Goal: Check status: Check status

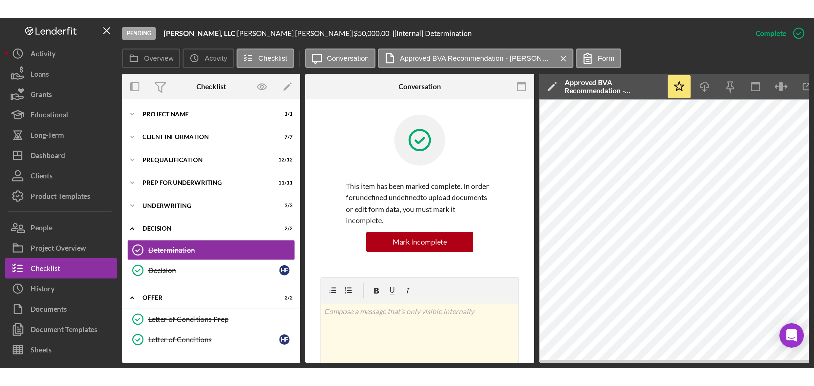
scroll to position [251, 0]
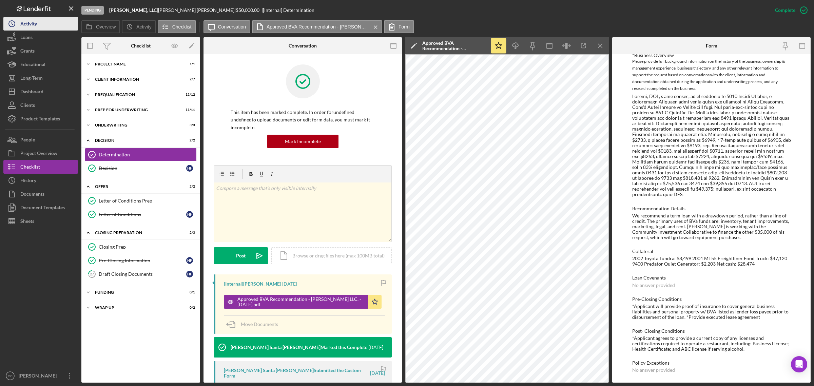
click at [24, 21] on div "Activity" at bounding box center [28, 24] width 17 height 15
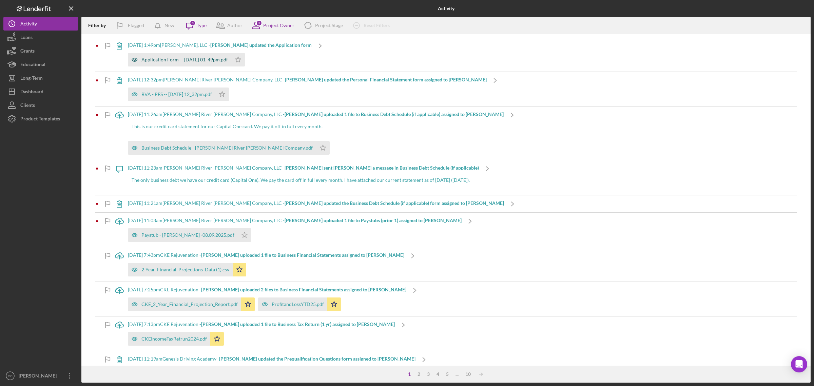
click at [218, 58] on div "Application Form -- [DATE] 01_49pm.pdf" at bounding box center [184, 59] width 87 height 5
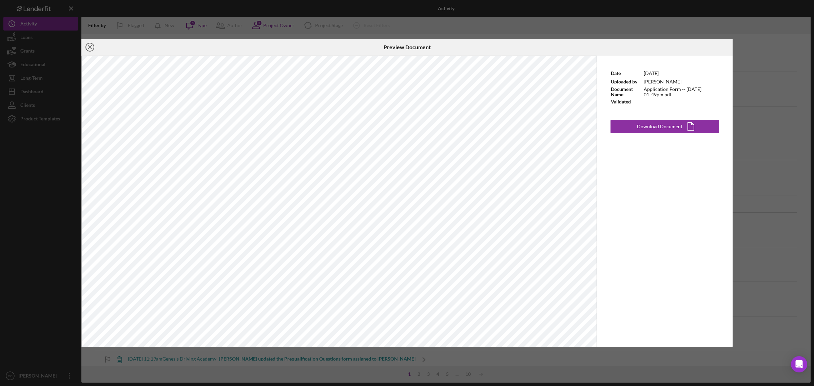
click at [89, 47] on line at bounding box center [89, 46] width 3 height 3
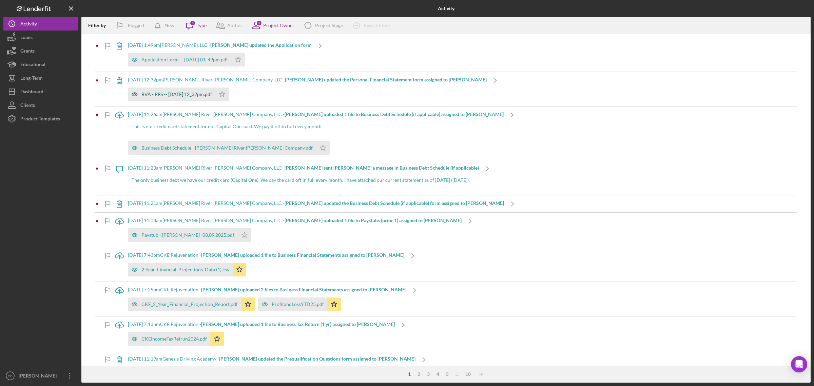
click at [212, 93] on div "BVA - PFS -- [DATE] 12_32pm.pdf" at bounding box center [176, 94] width 71 height 5
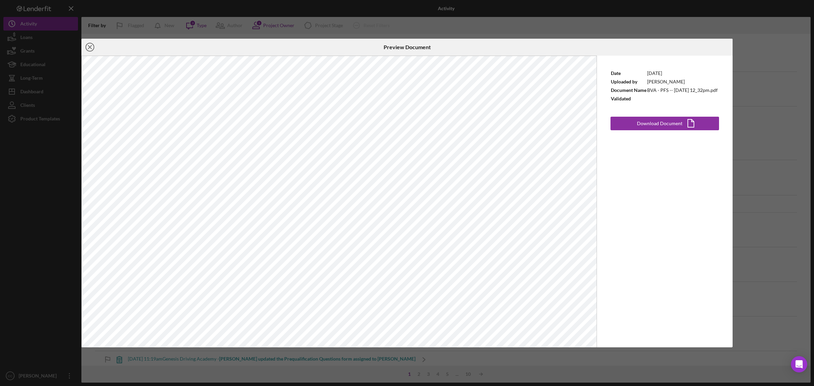
click at [93, 46] on icon "Icon/Close" at bounding box center [89, 47] width 17 height 17
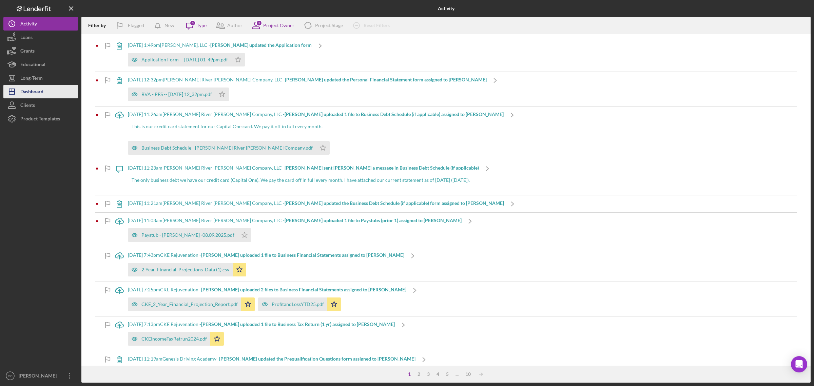
click at [37, 88] on div "Dashboard" at bounding box center [31, 92] width 23 height 15
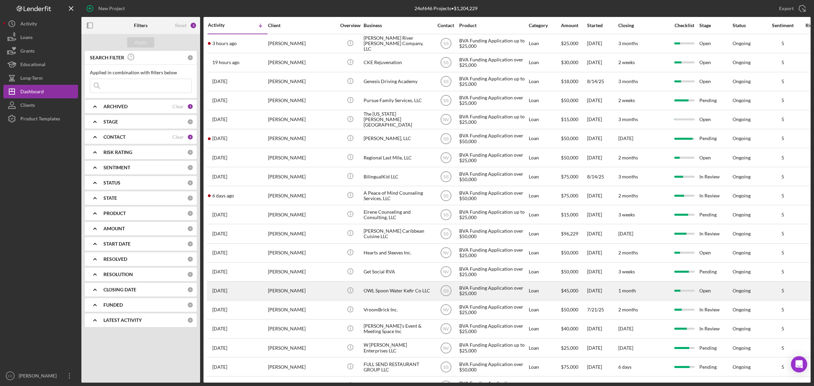
click at [391, 233] on div "OWL Spoon Water Kefir Co LLC" at bounding box center [398, 291] width 68 height 18
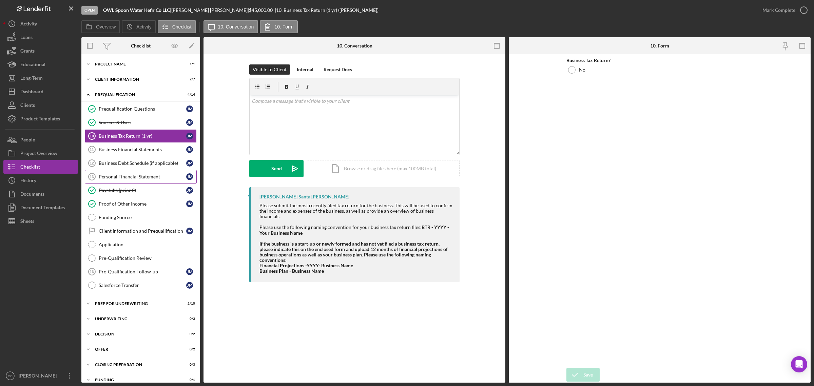
click at [154, 180] on link "Personal Financial Statement 13 Personal Financial Statement [PERSON_NAME]" at bounding box center [141, 177] width 112 height 14
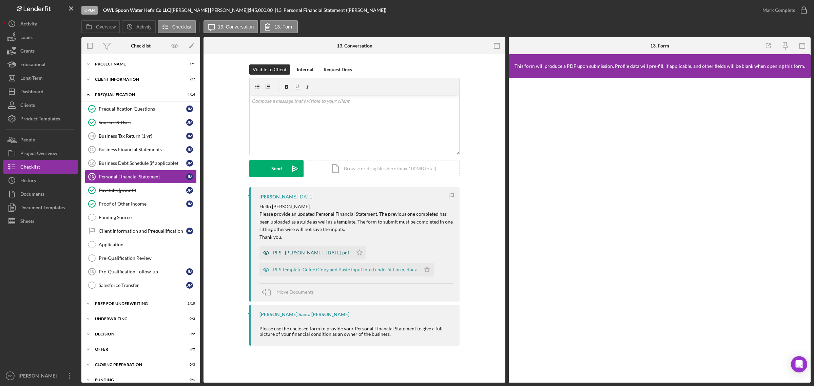
click at [330, 233] on div "PFS - [PERSON_NAME] - [DATE].pdf" at bounding box center [311, 252] width 76 height 5
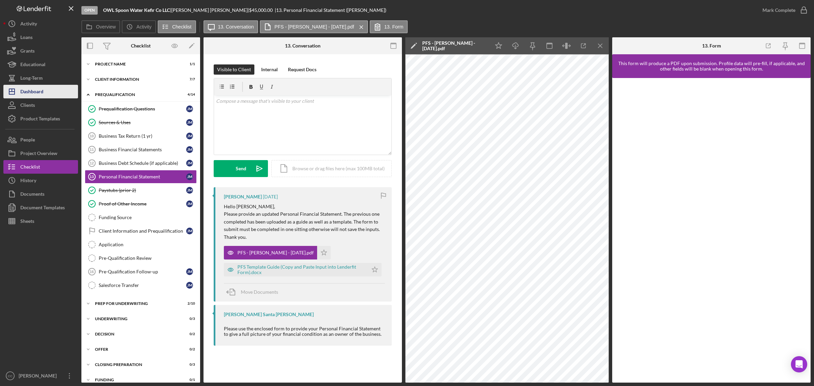
click at [37, 91] on div "Dashboard" at bounding box center [31, 92] width 23 height 15
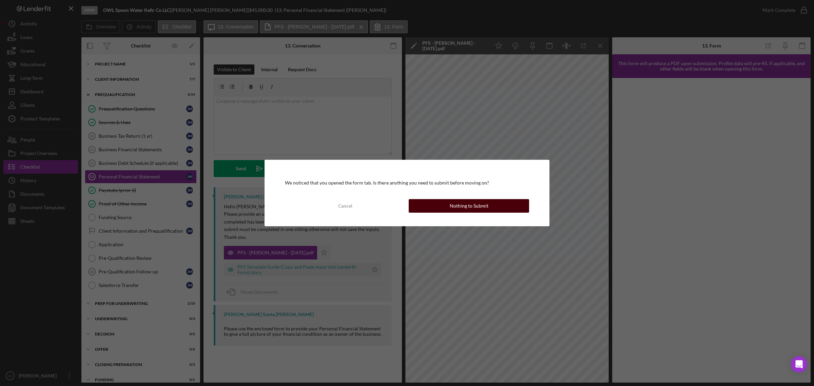
click at [503, 204] on button "Nothing to Submit" at bounding box center [469, 206] width 120 height 14
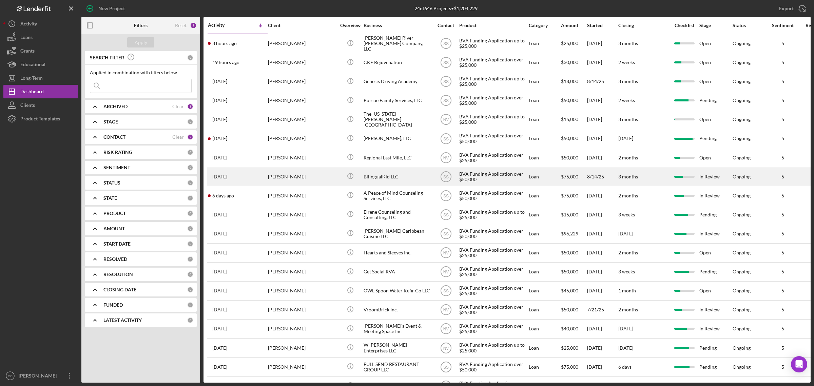
click at [369, 180] on div "BilingualKid LLC" at bounding box center [398, 177] width 68 height 18
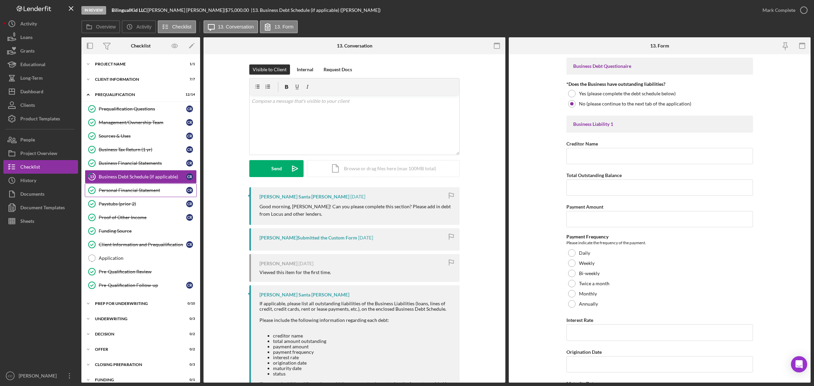
click at [133, 189] on div "Personal Financial Statement" at bounding box center [143, 190] width 88 height 5
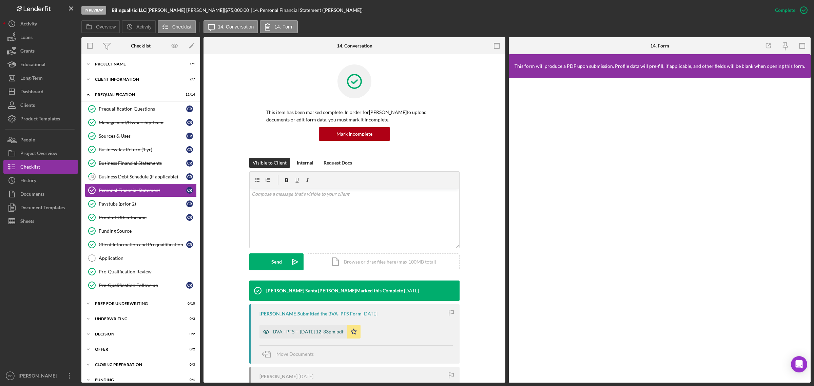
click at [343, 233] on div "BVA - PFS -- [DATE] 12_33pm.pdf" at bounding box center [308, 331] width 71 height 5
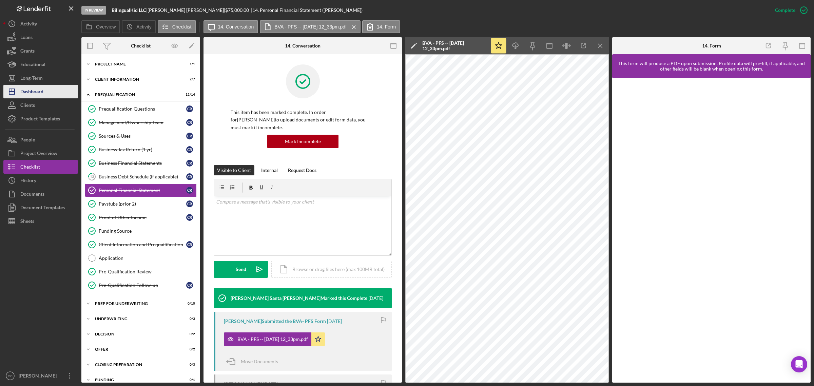
click at [29, 92] on div "Dashboard" at bounding box center [31, 92] width 23 height 15
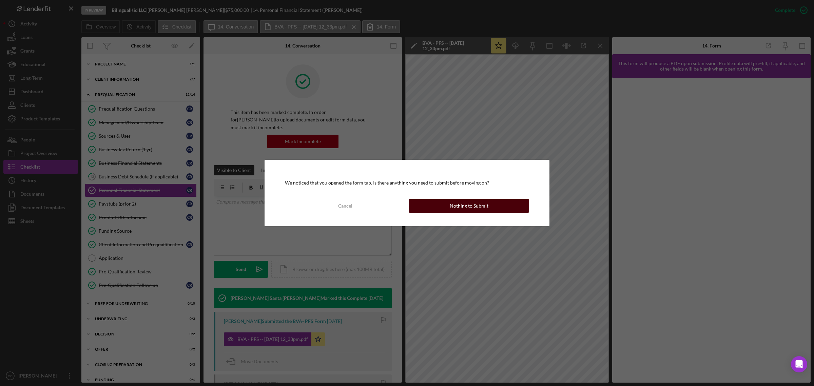
click at [418, 204] on button "Nothing to Submit" at bounding box center [469, 206] width 120 height 14
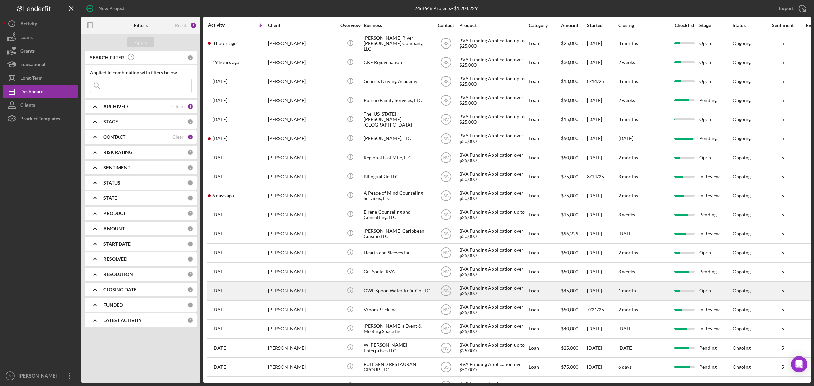
click at [369, 233] on div "OWL Spoon Water Kefir Co LLC" at bounding box center [398, 291] width 68 height 18
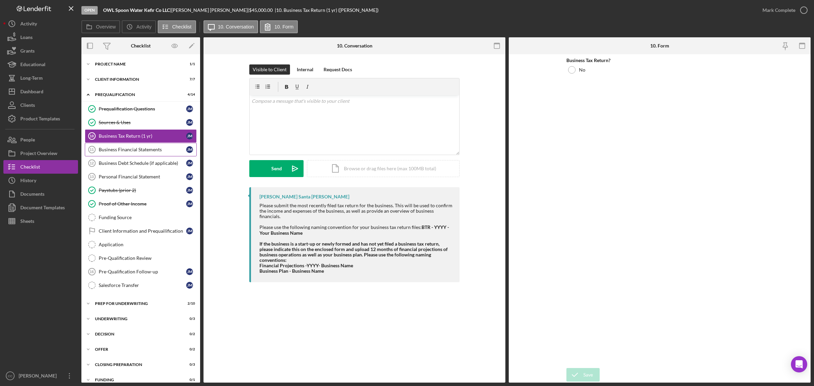
click at [145, 153] on link "Business Financial Statements 11 Business Financial Statements [PERSON_NAME]" at bounding box center [141, 150] width 112 height 14
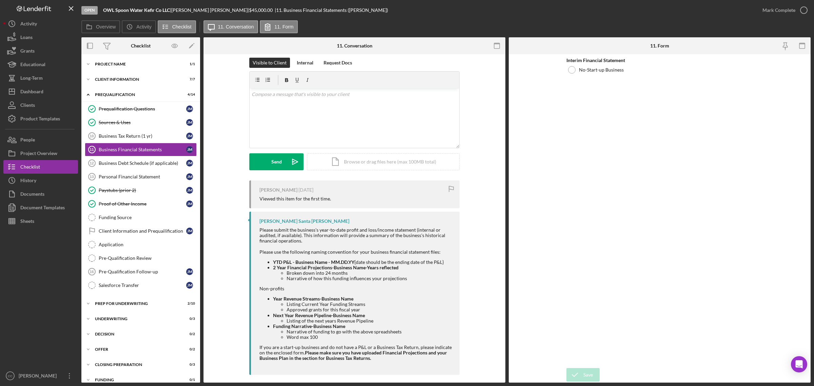
scroll to position [13, 0]
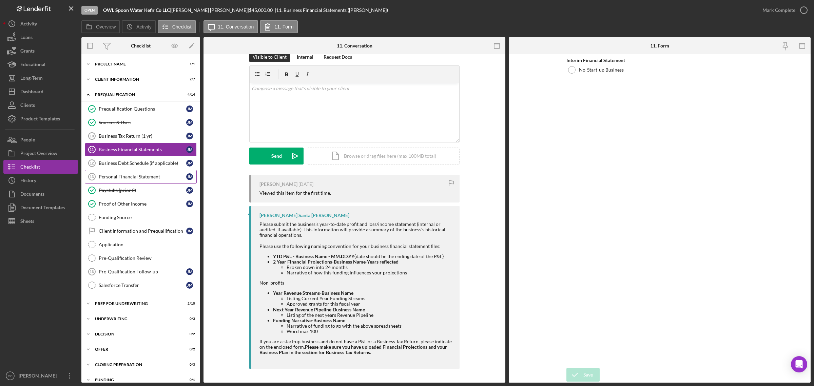
click at [129, 179] on div "Personal Financial Statement" at bounding box center [143, 176] width 88 height 5
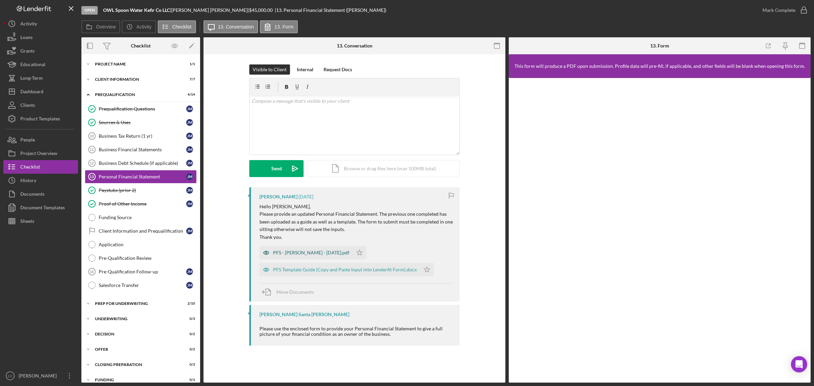
click at [312, 233] on div "PFS - [PERSON_NAME] - [DATE].pdf" at bounding box center [306, 253] width 93 height 14
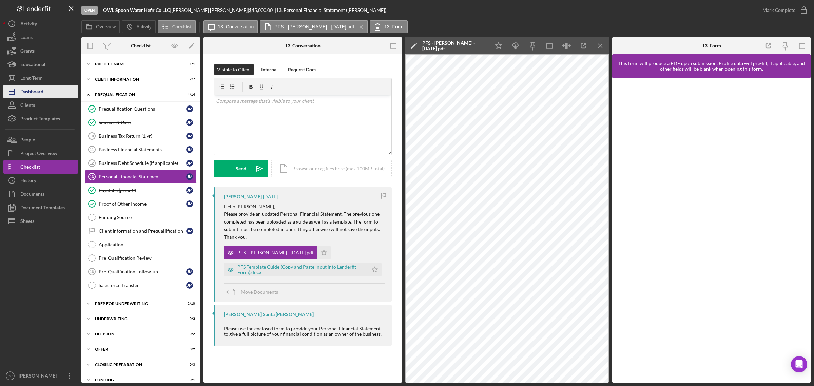
click at [37, 90] on div "Dashboard" at bounding box center [31, 92] width 23 height 15
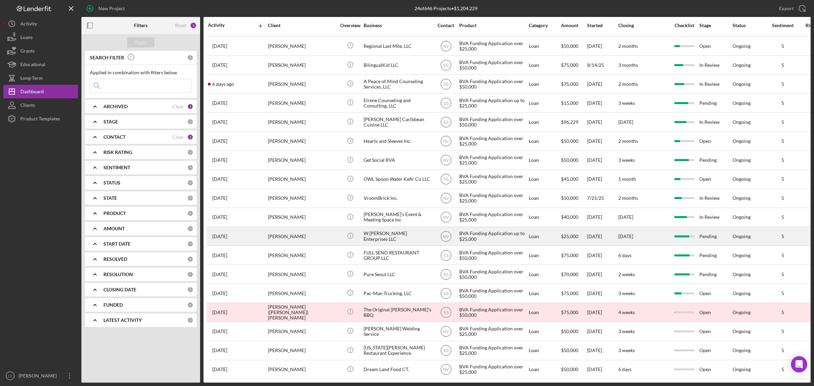
scroll to position [124, 0]
click at [404, 227] on div "W [PERSON_NAME] Enterprises LLC" at bounding box center [398, 236] width 68 height 18
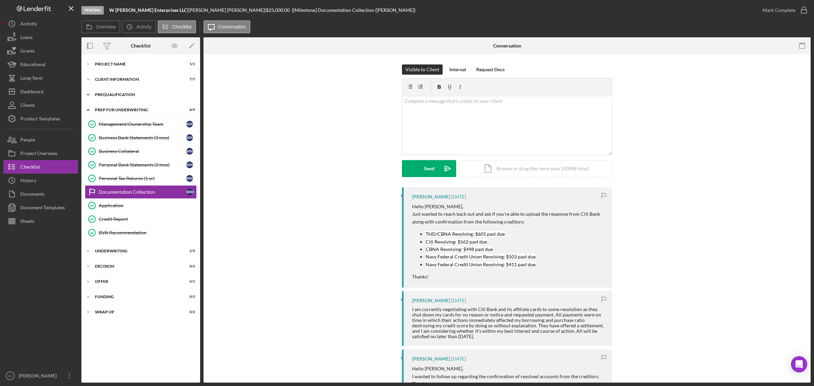
click at [145, 92] on div "Icon/Expander Prequalification 11 / 11" at bounding box center [140, 95] width 119 height 14
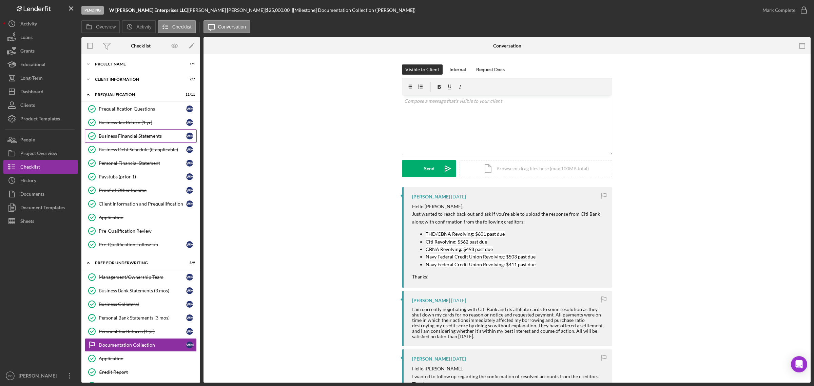
drag, startPoint x: 139, startPoint y: 136, endPoint x: 134, endPoint y: 141, distance: 7.4
click at [134, 141] on link "Business Financial Statements Business Financial Statements [PERSON_NAME]" at bounding box center [141, 136] width 112 height 14
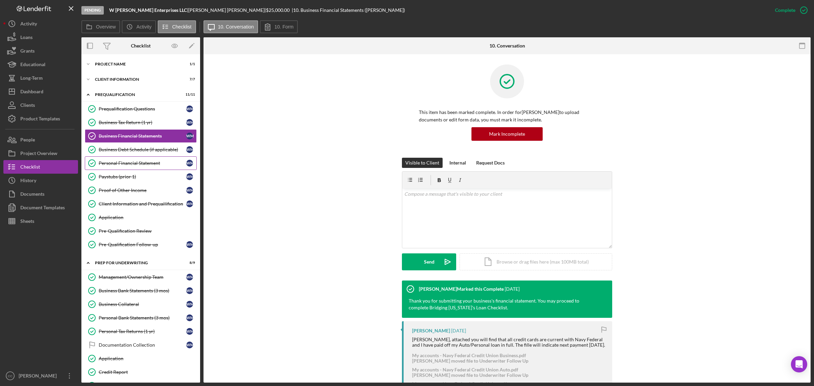
click at [133, 165] on div "Personal Financial Statement" at bounding box center [143, 162] width 88 height 5
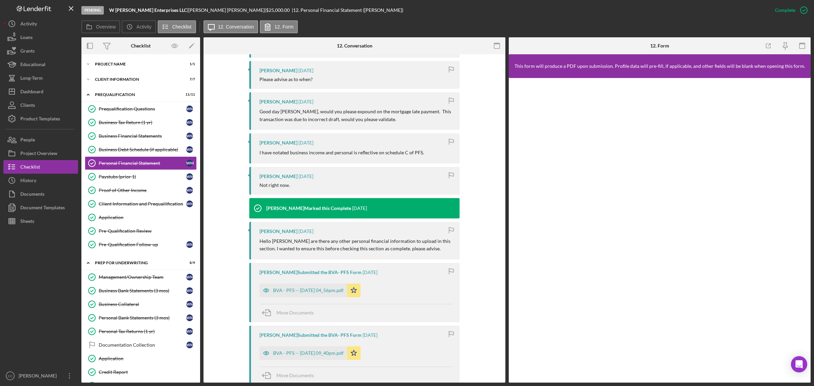
scroll to position [297, 0]
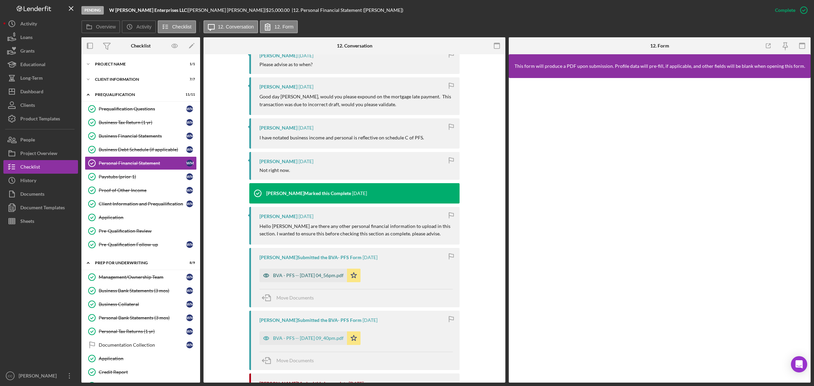
click at [335, 233] on div "BVA - PFS -- [DATE] 04_56pm.pdf" at bounding box center [308, 275] width 71 height 5
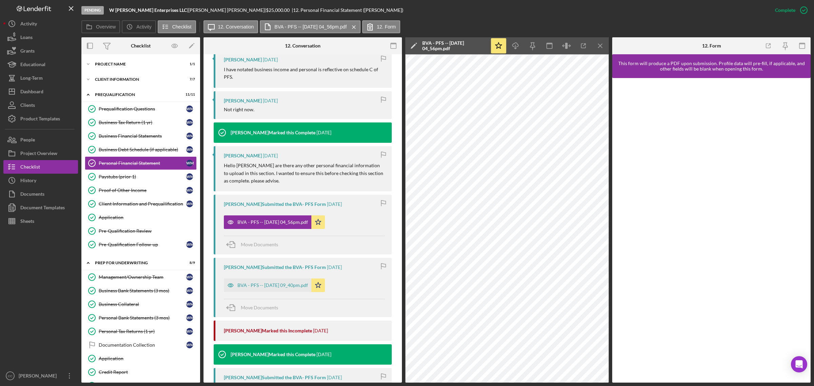
scroll to position [382, 0]
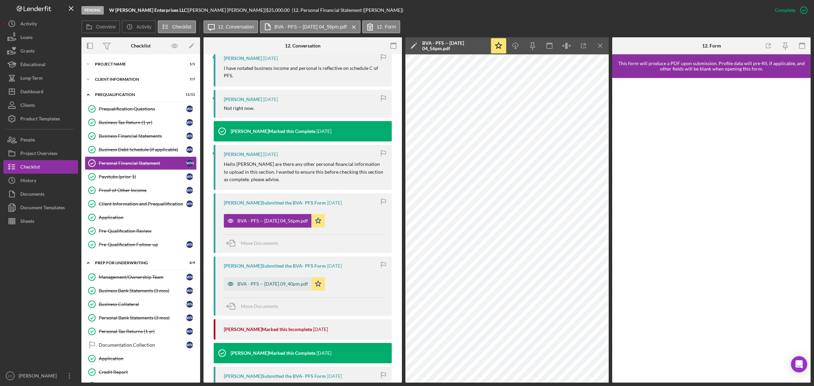
click at [304, 233] on div "BVA - PFS -- [DATE] 09_40pm.pdf" at bounding box center [272, 283] width 71 height 5
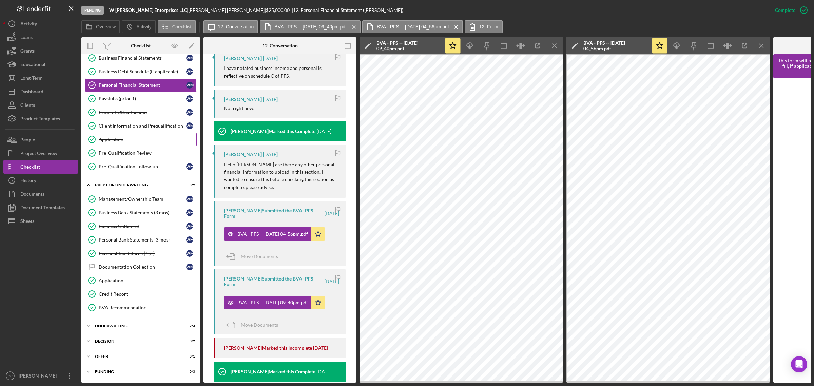
scroll to position [85, 0]
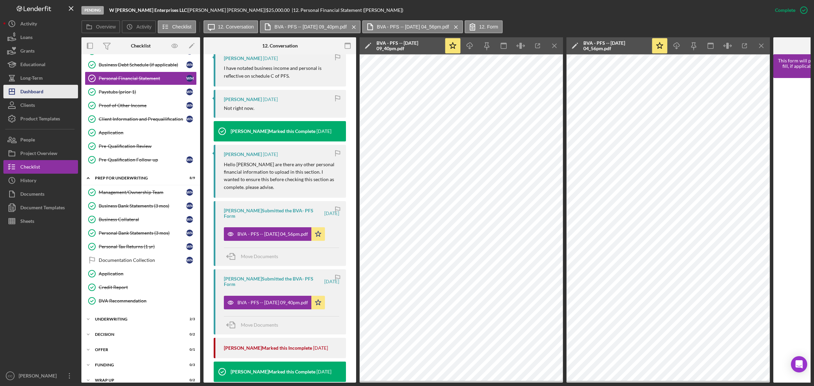
click at [31, 92] on div "Dashboard" at bounding box center [31, 92] width 23 height 15
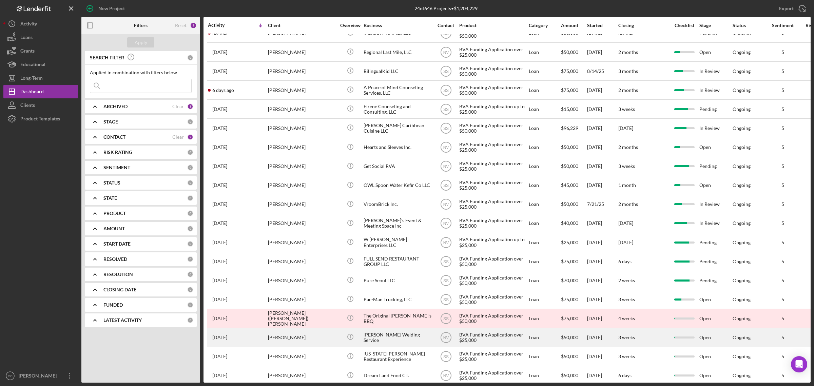
scroll to position [124, 0]
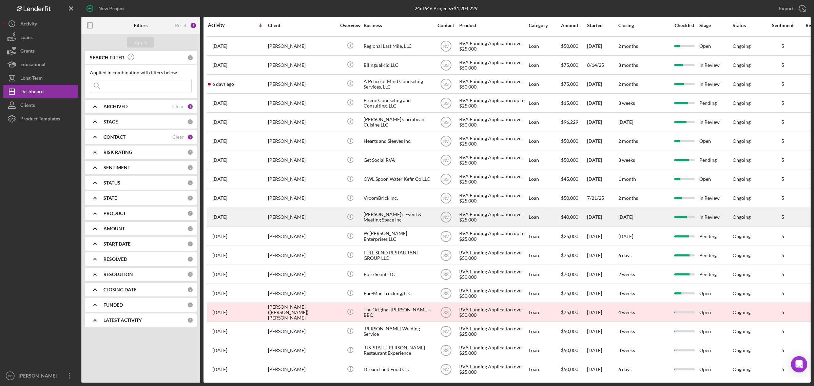
click at [397, 209] on div "[PERSON_NAME]'s Event & Meeting Space Inc" at bounding box center [398, 217] width 68 height 18
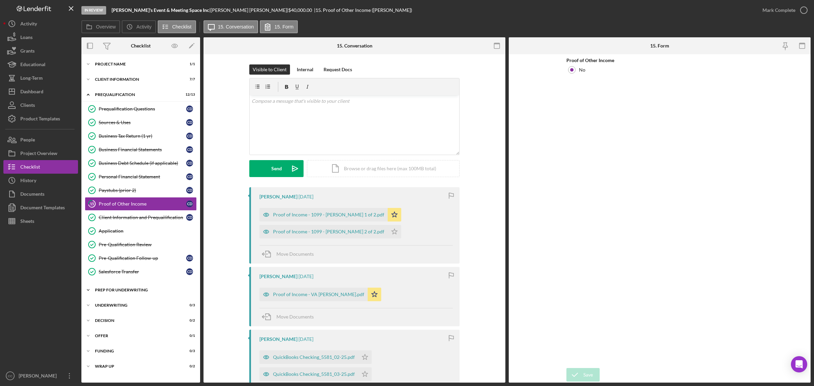
click at [126, 233] on div "Icon/Expander Prep for Underwriting 6 / 10" at bounding box center [140, 290] width 119 height 14
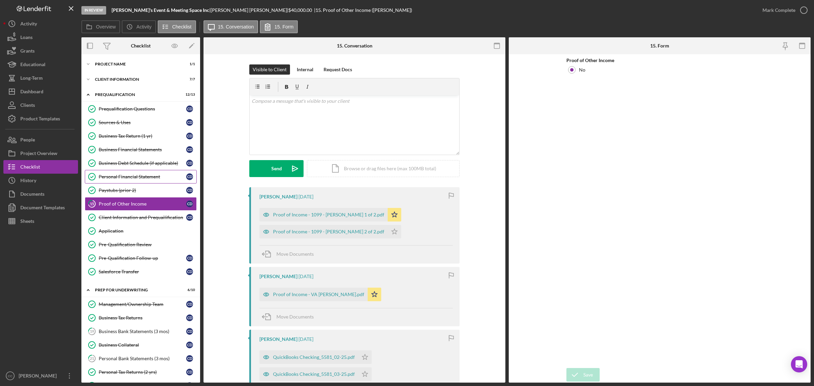
click at [152, 177] on div "Personal Financial Statement" at bounding box center [143, 176] width 88 height 5
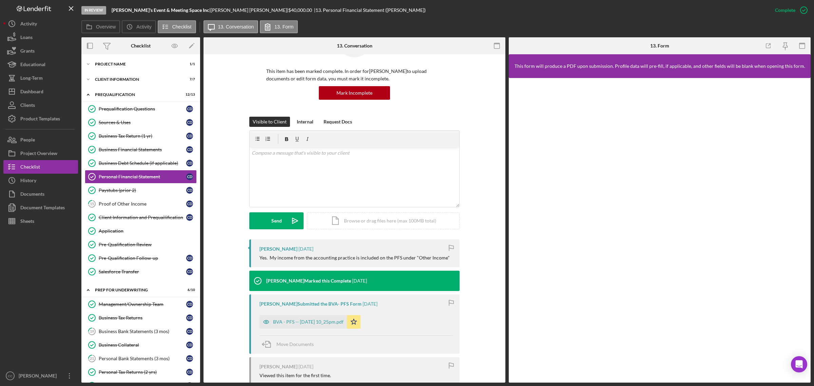
scroll to position [42, 0]
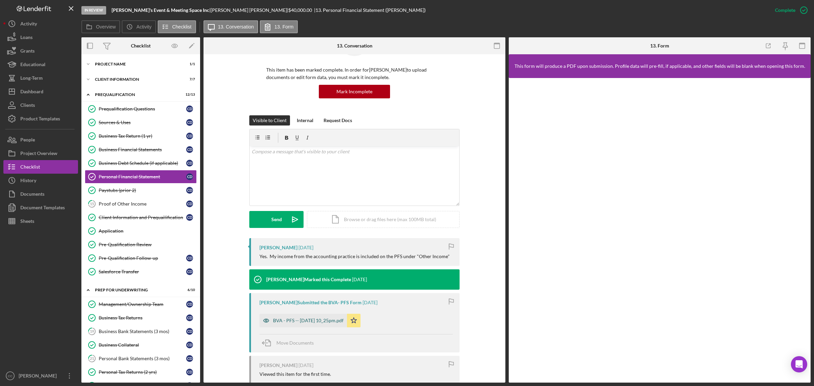
click at [304, 233] on div "BVA - PFS -- [DATE] 10_25pm.pdf" at bounding box center [308, 320] width 71 height 5
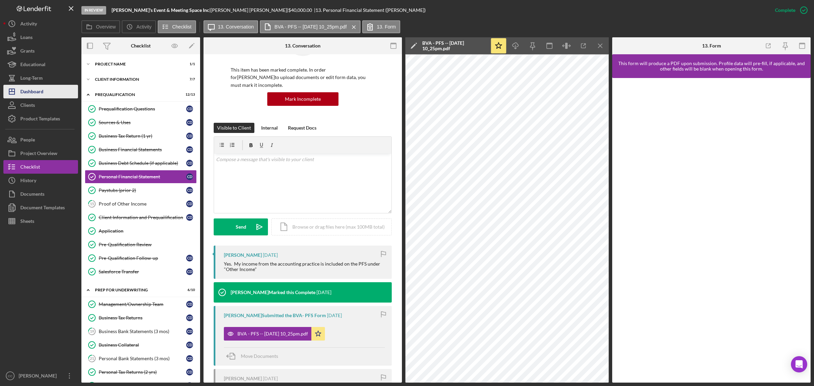
click at [31, 88] on div "Dashboard" at bounding box center [31, 92] width 23 height 15
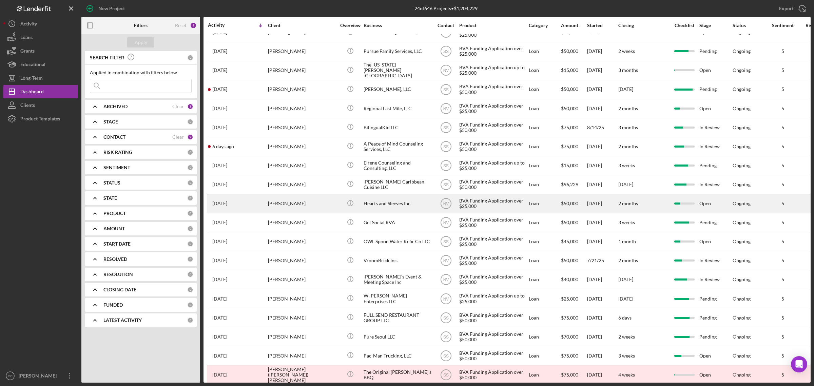
scroll to position [85, 0]
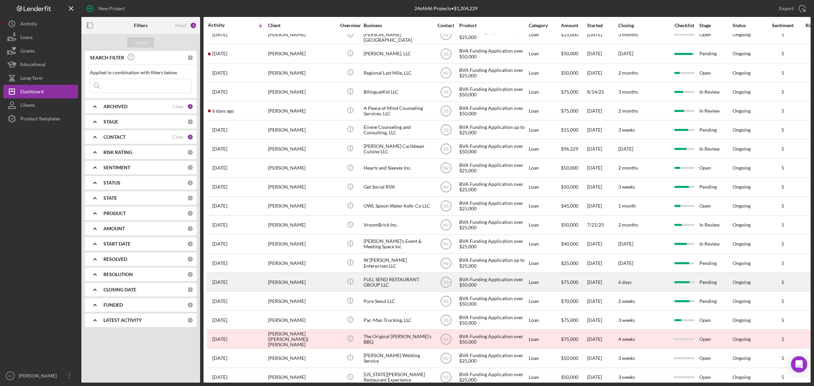
click at [389, 233] on div "FULL SEND RESTAURANT GROUP LLC" at bounding box center [398, 282] width 68 height 18
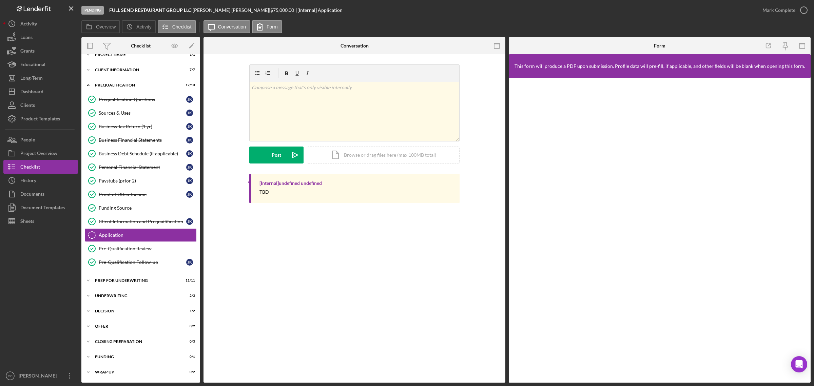
scroll to position [11, 0]
click at [109, 233] on div "Icon/Expander Prep for Underwriting 11 / 11" at bounding box center [140, 281] width 119 height 14
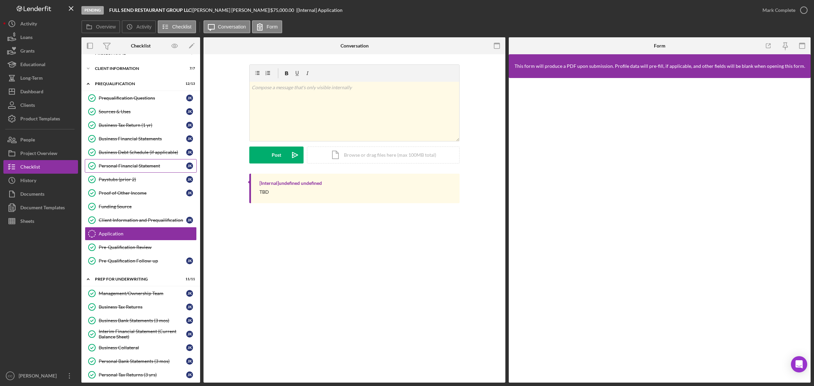
click at [155, 162] on link "Personal Financial Statement Personal Financial Statement J K" at bounding box center [141, 166] width 112 height 14
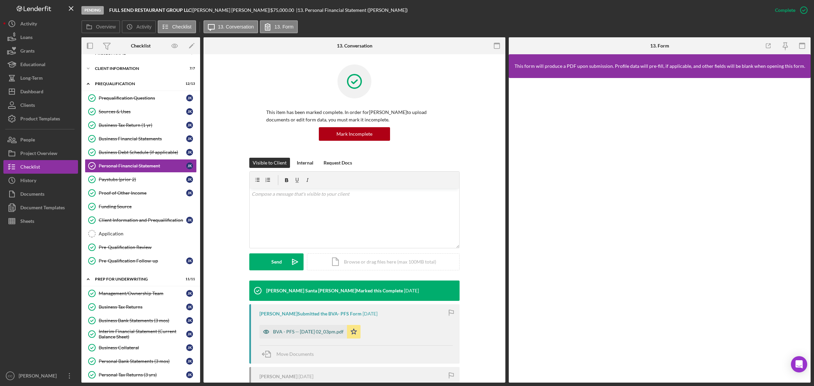
click at [317, 233] on div "BVA - PFS -- [DATE] 02_03pm.pdf" at bounding box center [308, 331] width 71 height 5
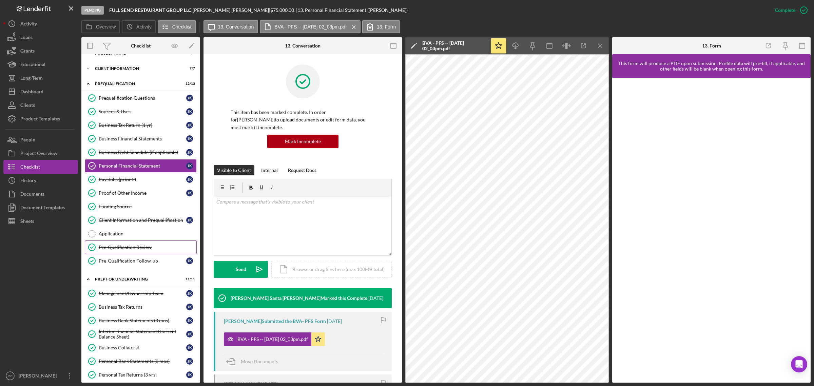
click at [115, 233] on div "Pre-Qualification Review" at bounding box center [148, 247] width 98 height 5
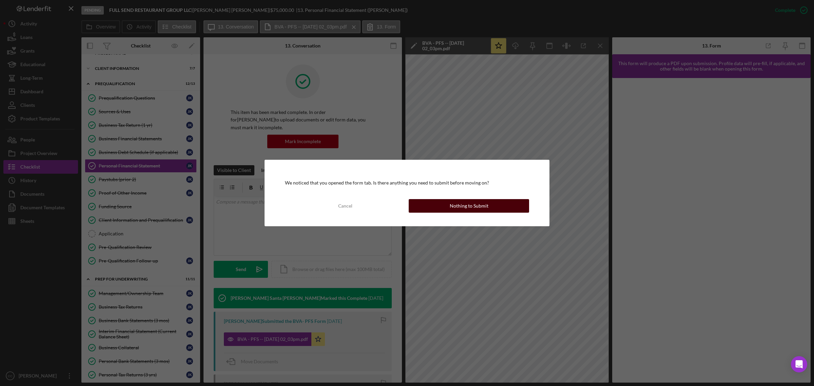
click at [481, 206] on div "Nothing to Submit" at bounding box center [469, 206] width 39 height 14
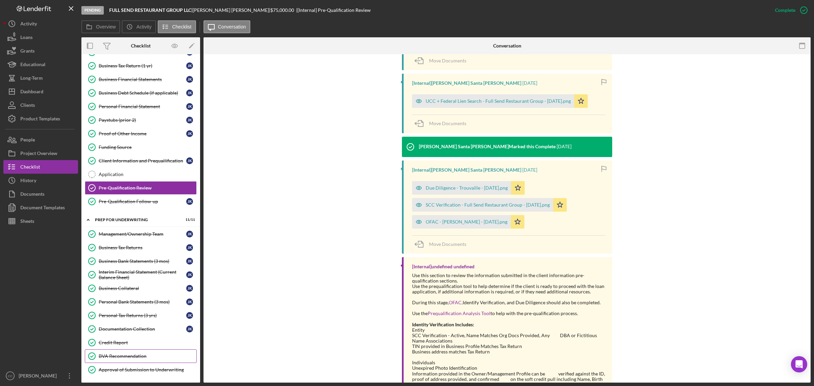
scroll to position [138, 0]
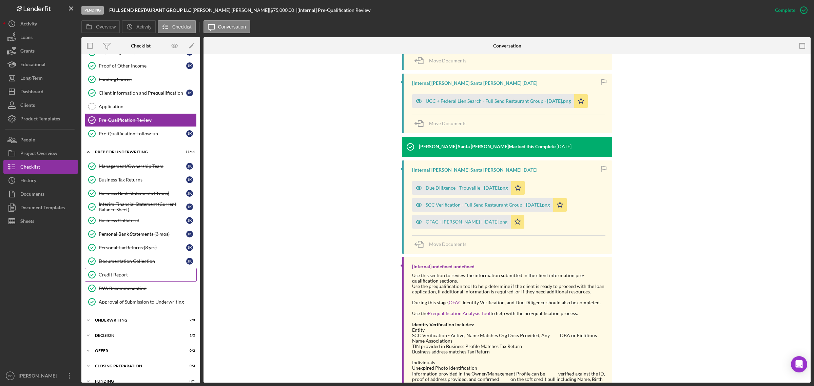
click at [127, 233] on div "Credit Report" at bounding box center [148, 274] width 98 height 5
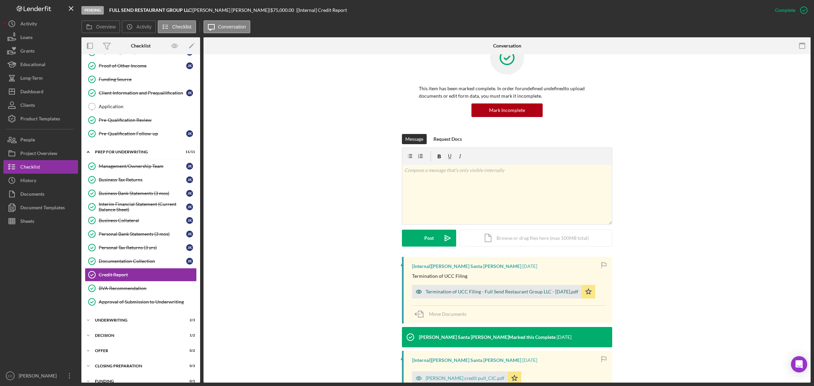
scroll to position [85, 0]
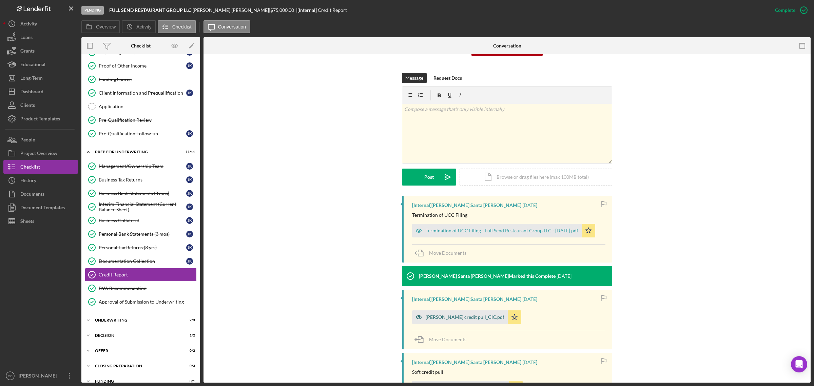
click at [482, 233] on div "[PERSON_NAME] credit pull_CIC.pdf" at bounding box center [465, 316] width 79 height 5
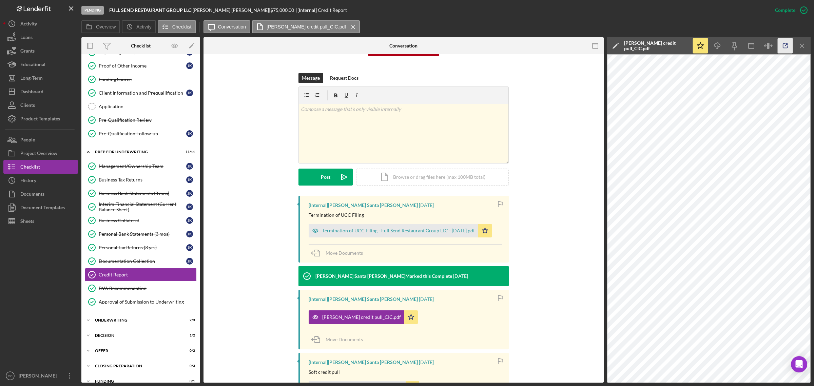
click at [542, 45] on icon "button" at bounding box center [785, 45] width 15 height 15
click at [36, 87] on div "Dashboard" at bounding box center [31, 92] width 23 height 15
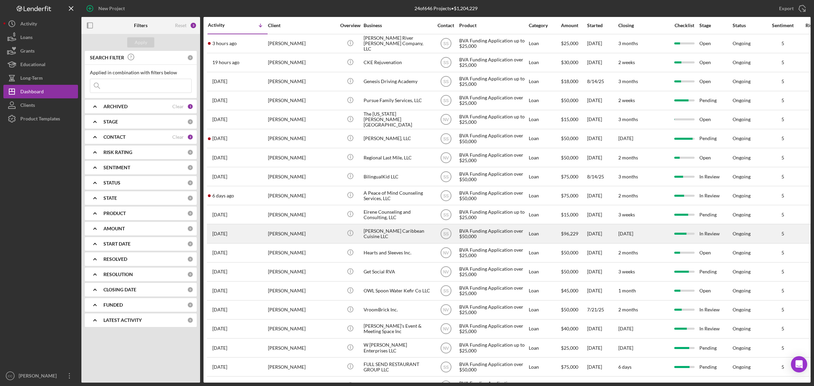
click at [395, 231] on div "[PERSON_NAME] Caribbean Cuisine LLC" at bounding box center [398, 234] width 68 height 18
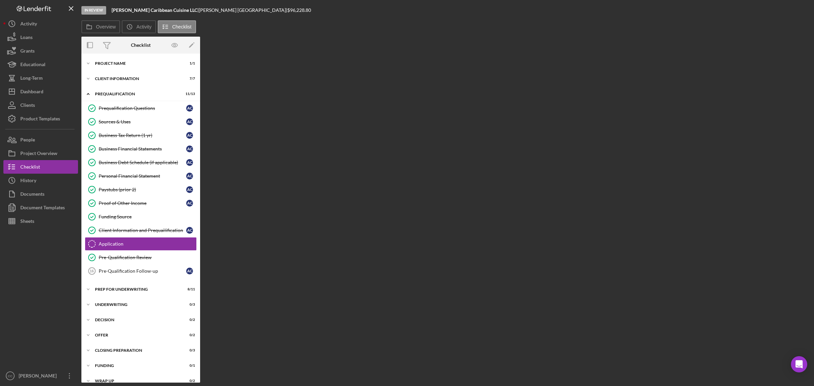
scroll to position [11, 0]
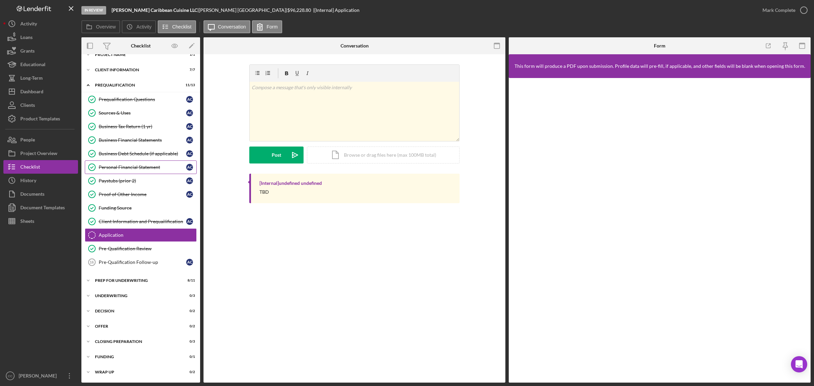
click at [148, 167] on div "Personal Financial Statement" at bounding box center [143, 167] width 88 height 5
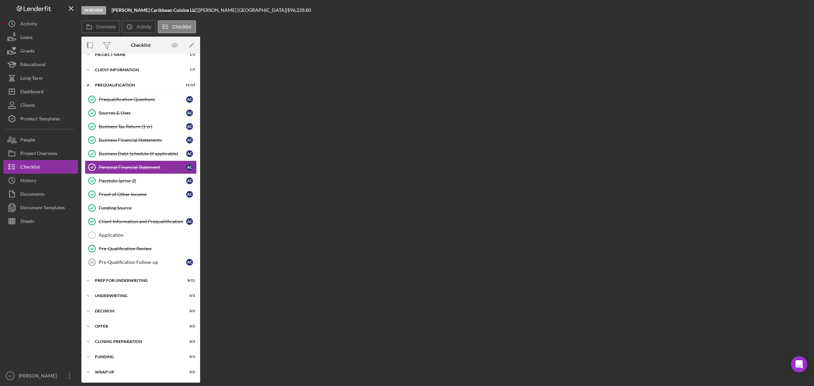
scroll to position [11, 0]
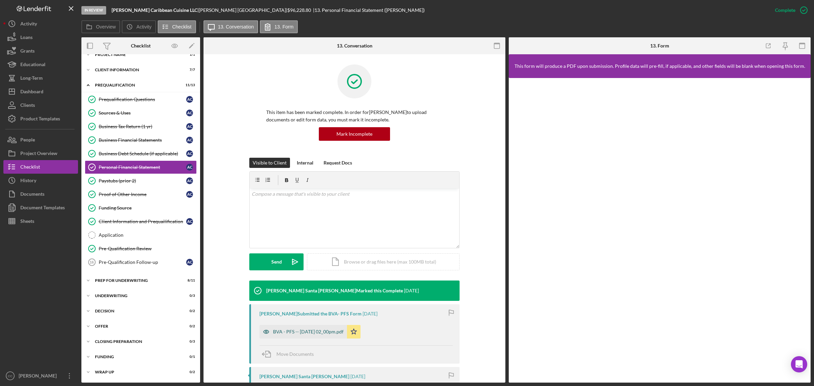
click at [328, 233] on div "BVA - PFS -- [DATE] 02_00pm.pdf" at bounding box center [308, 331] width 71 height 5
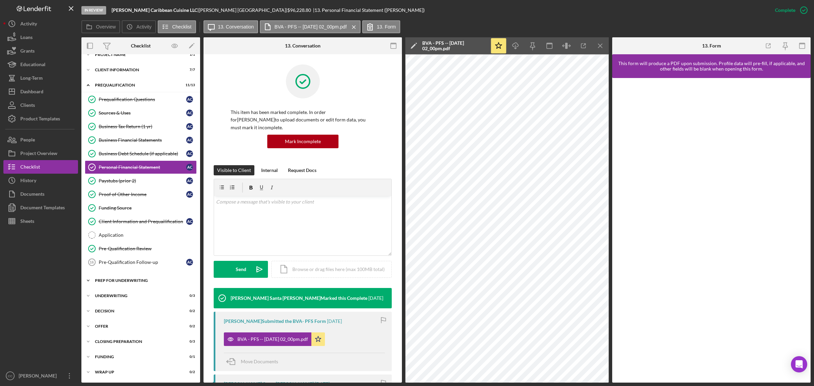
click at [107, 233] on div "Prep for Underwriting" at bounding box center [143, 281] width 97 height 4
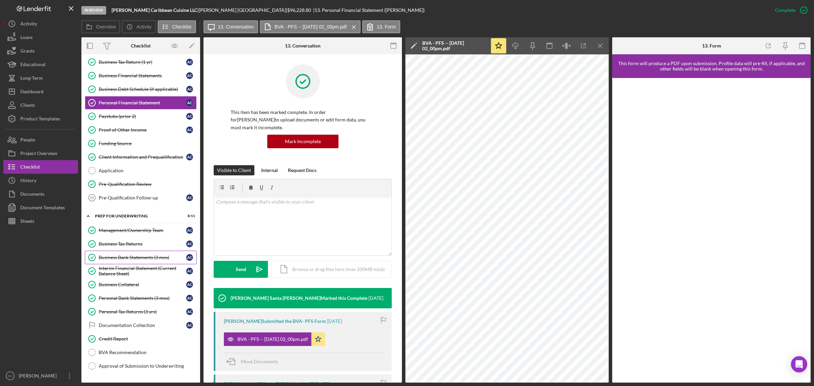
scroll to position [96, 0]
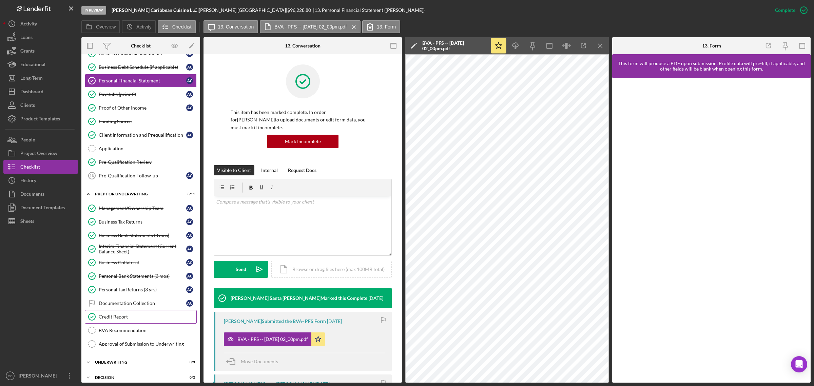
click at [119, 233] on div "Credit Report" at bounding box center [148, 316] width 98 height 5
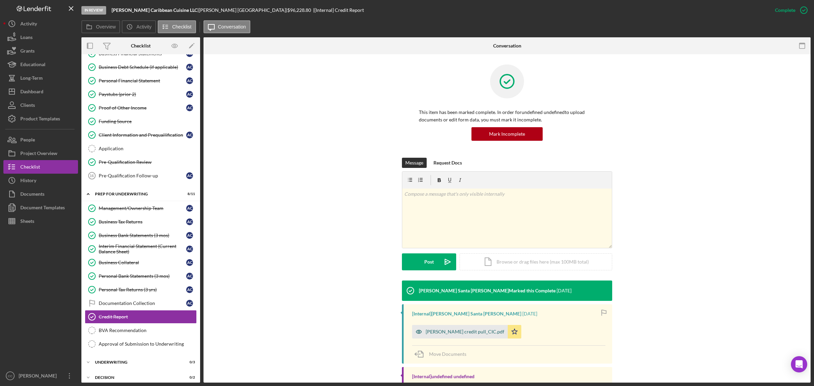
click at [488, 233] on div "[PERSON_NAME] credit pull_CIC.pdf" at bounding box center [465, 331] width 79 height 5
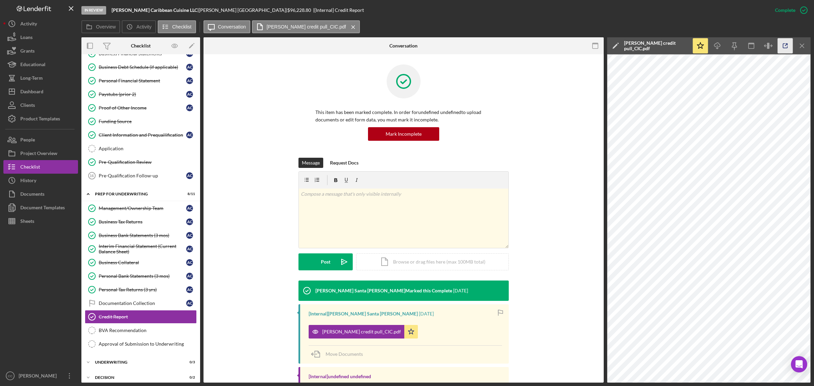
click at [542, 44] on polyline "button" at bounding box center [787, 45] width 2 height 2
click at [133, 163] on div "Pre-Qualification Review" at bounding box center [148, 161] width 98 height 5
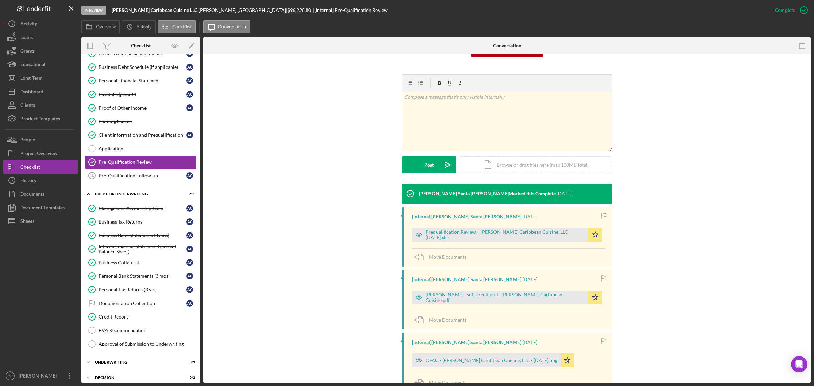
scroll to position [85, 0]
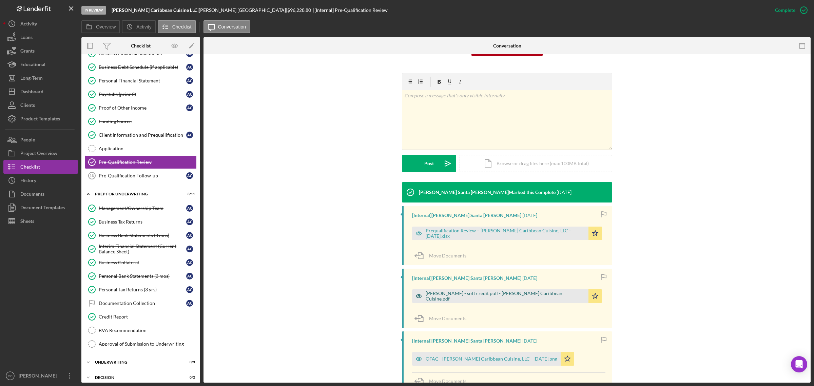
click at [517, 233] on div "[PERSON_NAME] - soft credit pull - [PERSON_NAME] Caribbean Cuisine.pdf" at bounding box center [505, 296] width 159 height 11
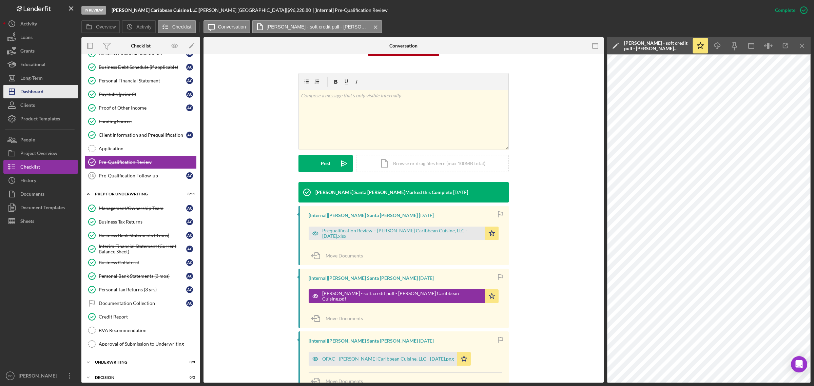
click at [46, 89] on button "Icon/Dashboard Dashboard" at bounding box center [40, 92] width 75 height 14
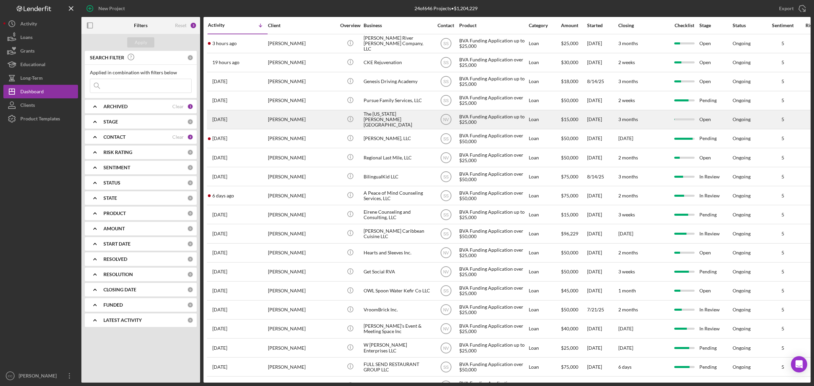
click at [399, 118] on div "The [US_STATE][PERSON_NAME][GEOGRAPHIC_DATA]" at bounding box center [398, 120] width 68 height 18
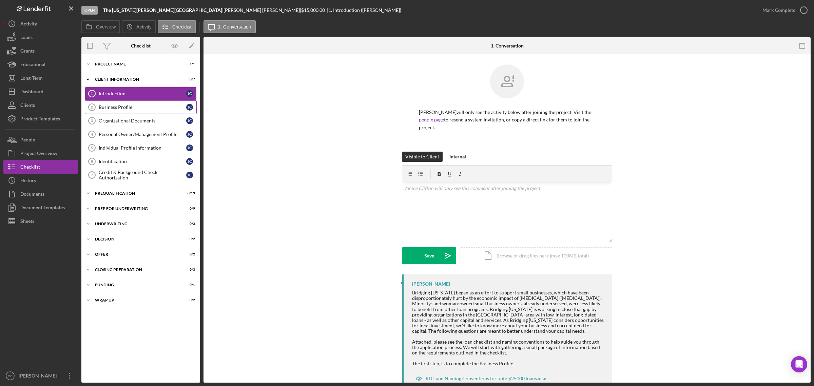
click at [141, 108] on div "Business Profile" at bounding box center [143, 106] width 88 height 5
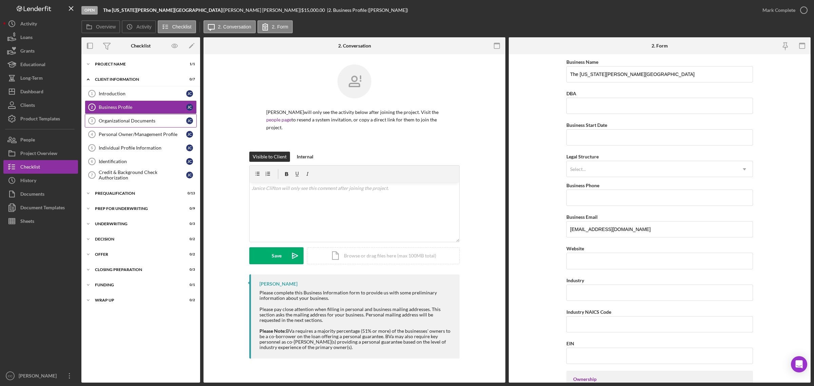
click at [140, 121] on div "Organizational Documents" at bounding box center [143, 120] width 88 height 5
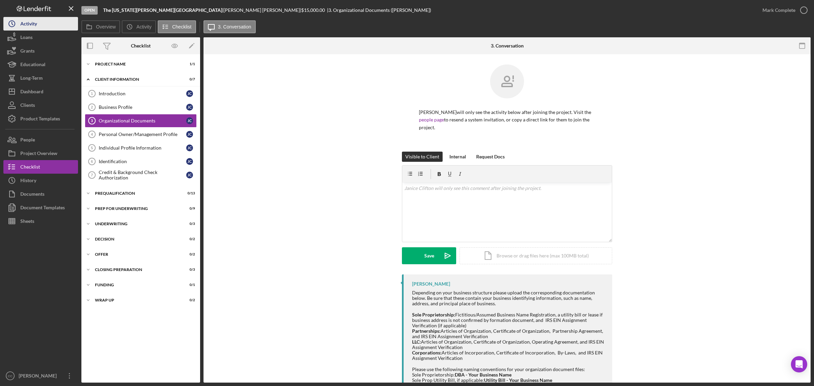
click at [30, 26] on div "Activity" at bounding box center [28, 24] width 17 height 15
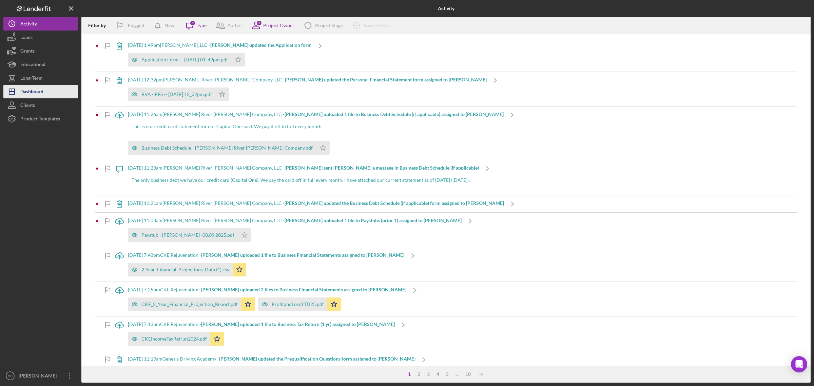
click at [36, 93] on div "Dashboard" at bounding box center [31, 92] width 23 height 15
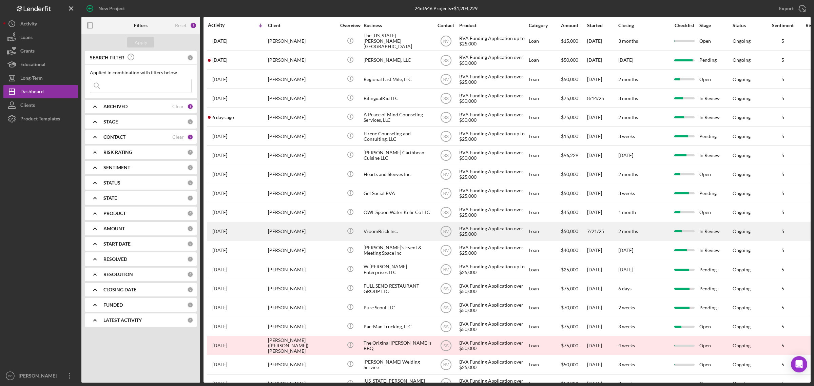
scroll to position [85, 0]
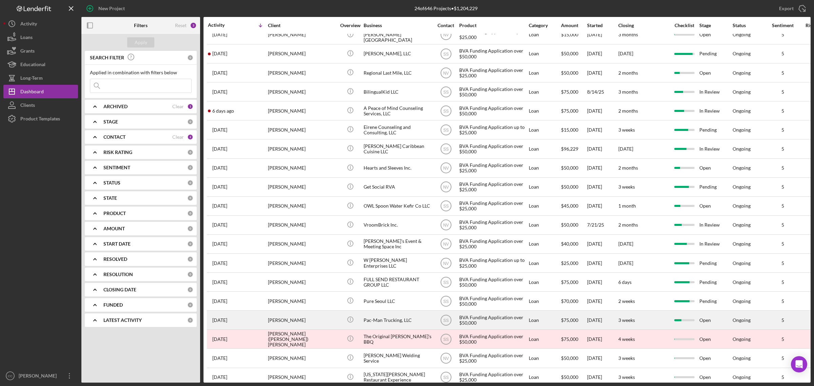
click at [404, 233] on div "Pac-Man Trucking, LLC" at bounding box center [398, 320] width 68 height 18
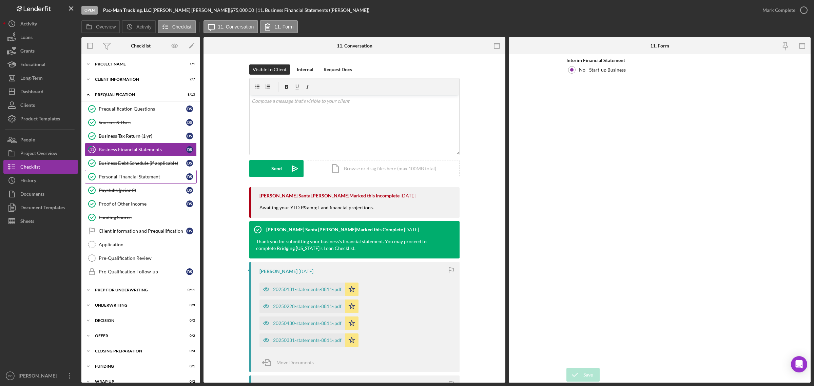
click at [153, 175] on div "Personal Financial Statement" at bounding box center [143, 176] width 88 height 5
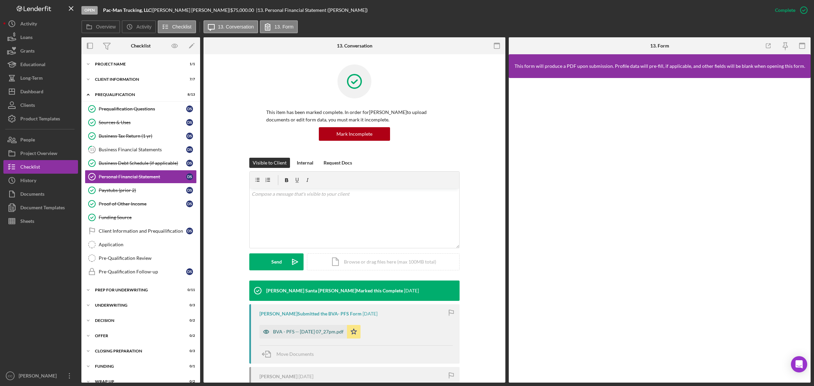
click at [309, 233] on div "BVA - PFS -- [DATE] 07_27pm.pdf" at bounding box center [308, 331] width 71 height 5
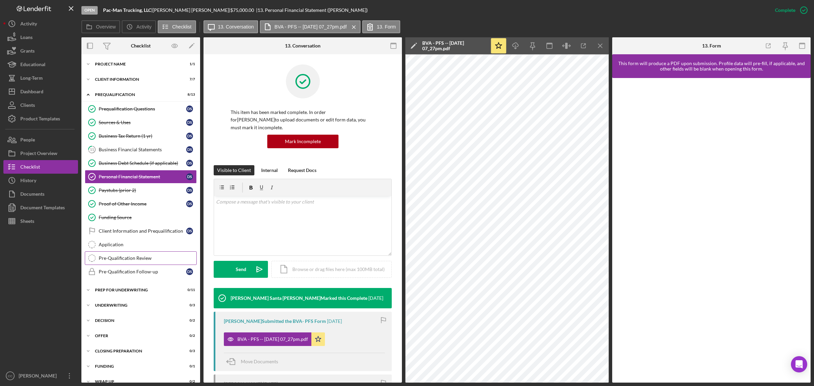
click at [125, 233] on div "Pre-Qualification Review" at bounding box center [148, 257] width 98 height 5
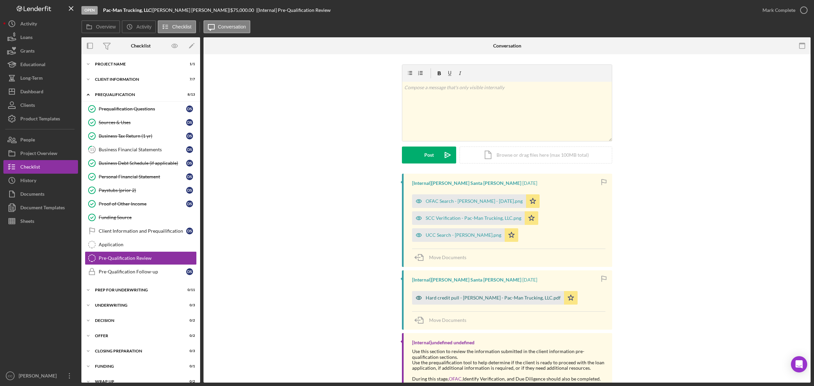
click at [462, 233] on div "Hard credit pull - [PERSON_NAME] - Pac-Man Trucking, LLC.pdf" at bounding box center [493, 297] width 135 height 5
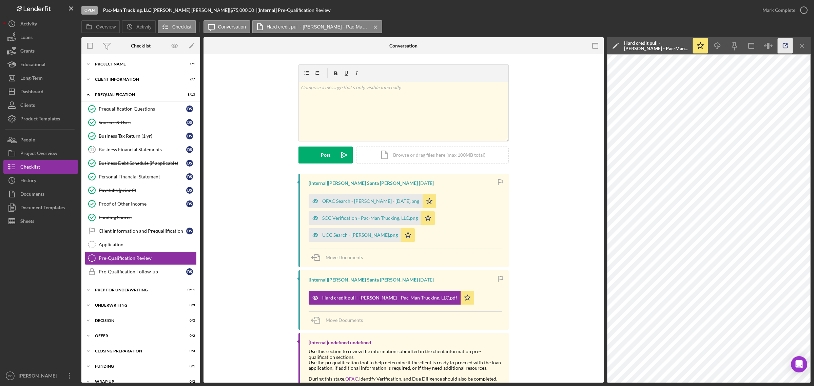
click at [542, 43] on icon "button" at bounding box center [785, 45] width 15 height 15
click at [26, 91] on div "Dashboard" at bounding box center [31, 92] width 23 height 15
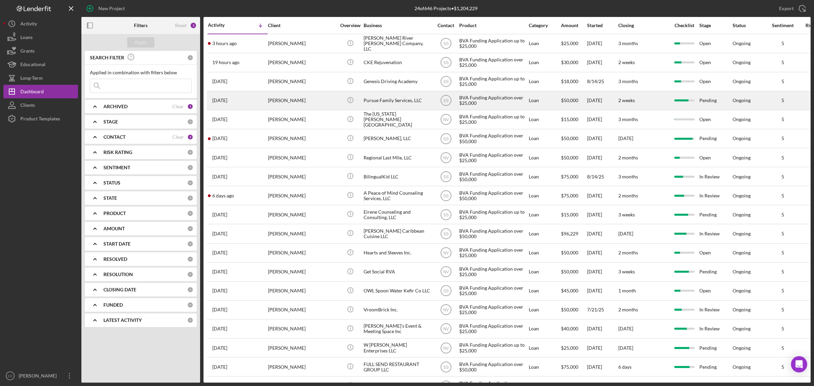
click at [400, 100] on div "Pursue Family Services, LLC" at bounding box center [398, 101] width 68 height 18
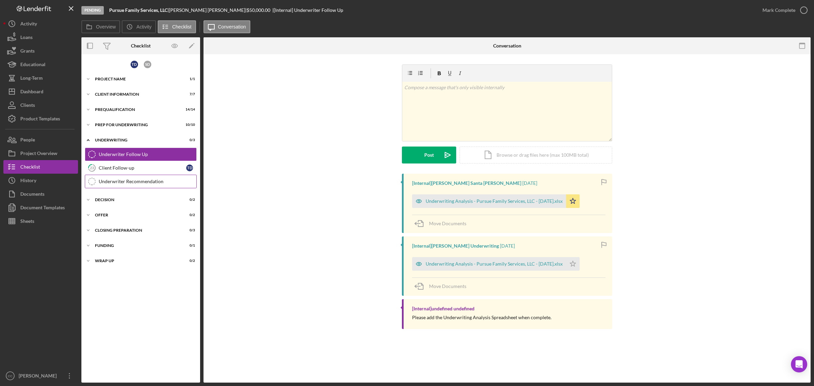
click at [143, 180] on div "Underwriter Recommendation" at bounding box center [148, 181] width 98 height 5
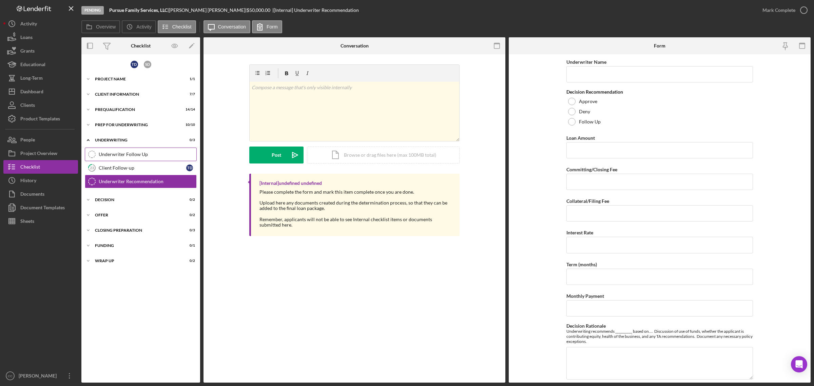
click at [116, 158] on link "Underwriter Follow Up Underwriter Follow Up" at bounding box center [141, 155] width 112 height 14
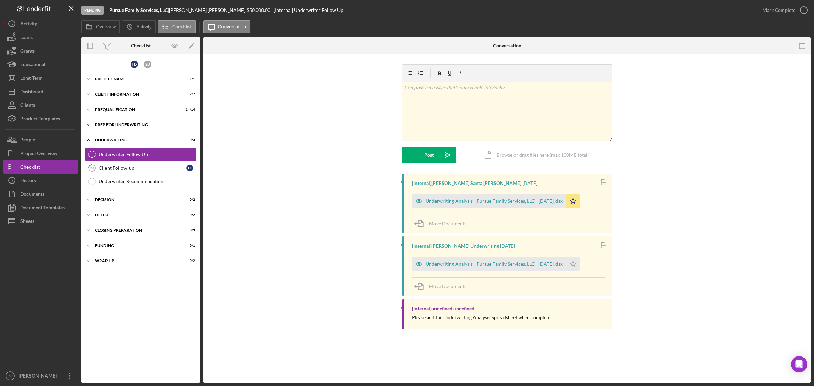
click at [125, 125] on div "Prep for Underwriting" at bounding box center [143, 125] width 97 height 4
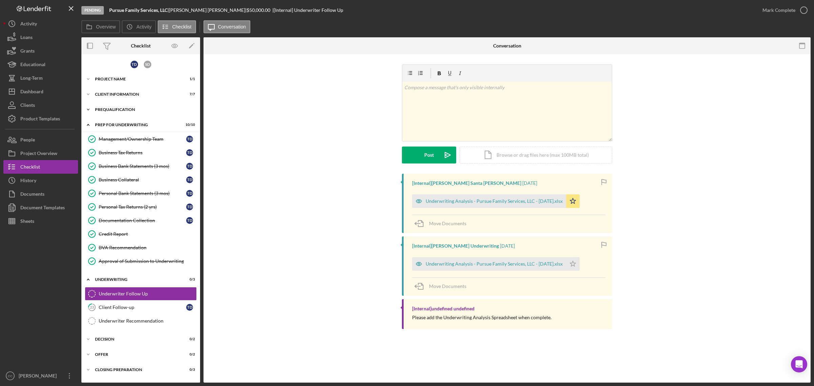
click at [126, 111] on div "Prequalification" at bounding box center [143, 110] width 97 height 4
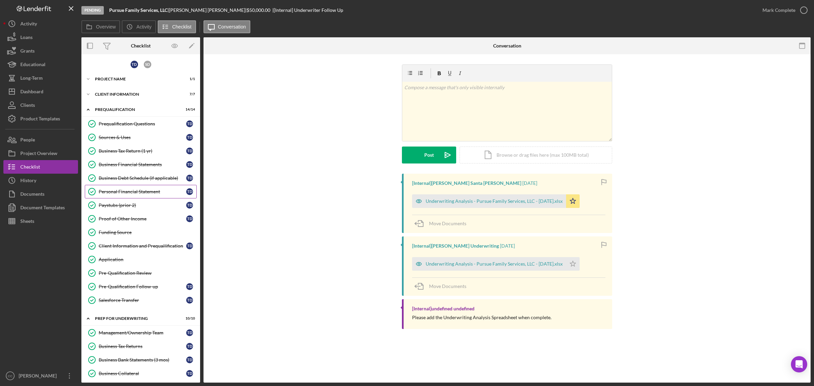
click at [138, 192] on div "Personal Financial Statement" at bounding box center [143, 191] width 88 height 5
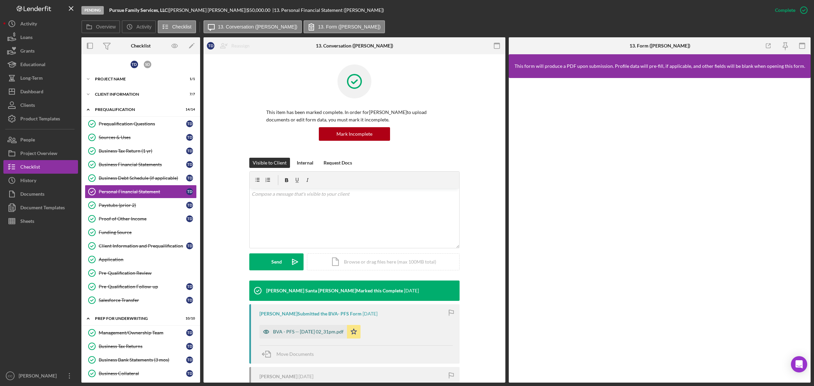
click at [333, 233] on div "BVA - PFS -- [DATE] 02_31pm.pdf" at bounding box center [308, 331] width 71 height 5
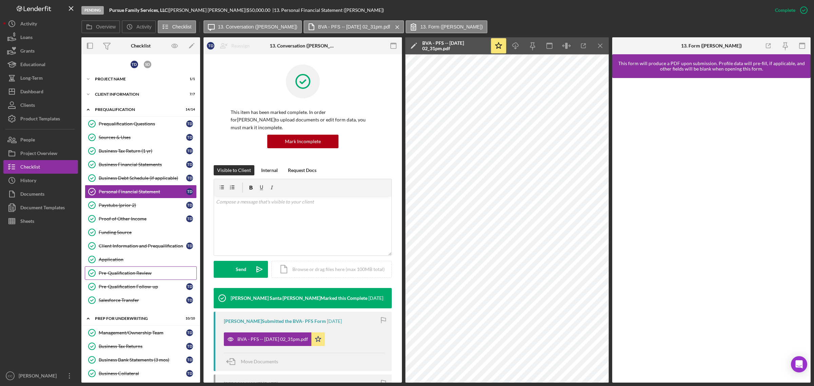
click at [135, 233] on div "Pre-Qualification Review" at bounding box center [148, 272] width 98 height 5
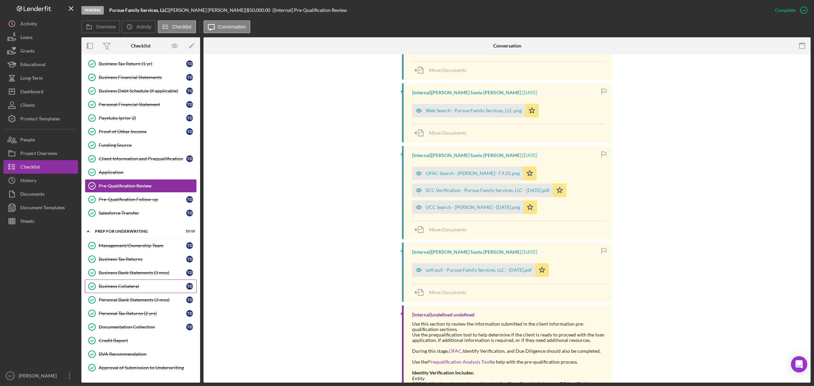
scroll to position [127, 0]
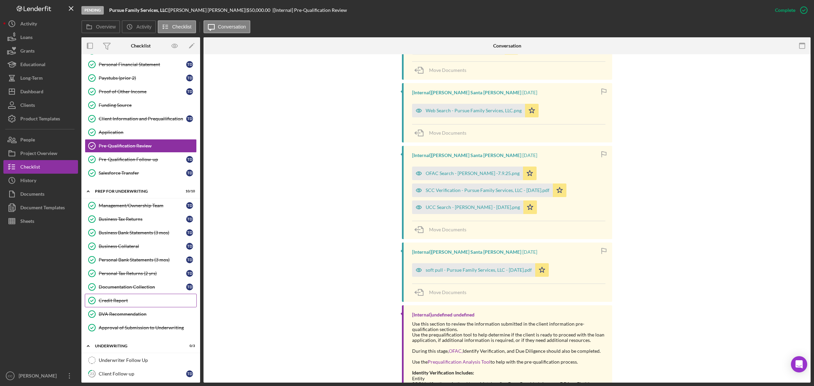
click at [121, 233] on div "Credit Report" at bounding box center [148, 300] width 98 height 5
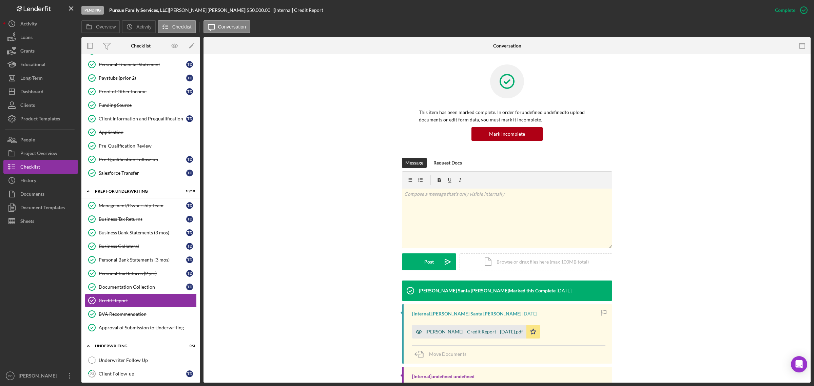
click at [487, 233] on div "[PERSON_NAME] - Credit Report - [DATE].pdf" at bounding box center [474, 331] width 97 height 5
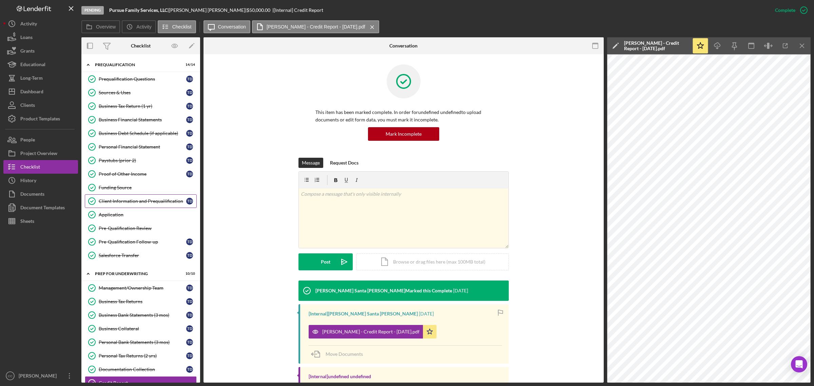
scroll to position [42, 0]
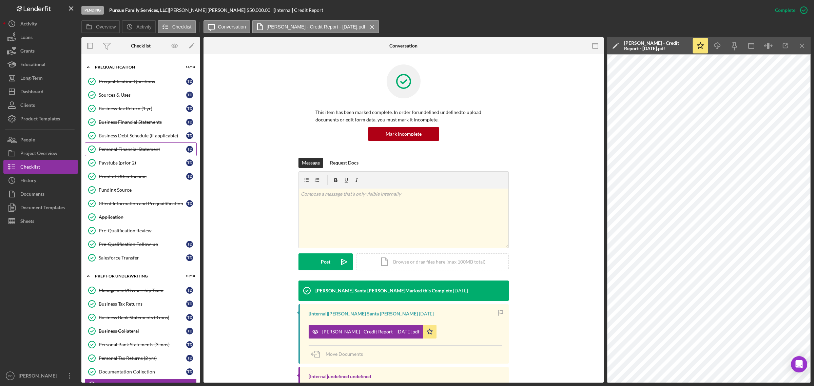
click at [147, 148] on div "Personal Financial Statement" at bounding box center [143, 149] width 88 height 5
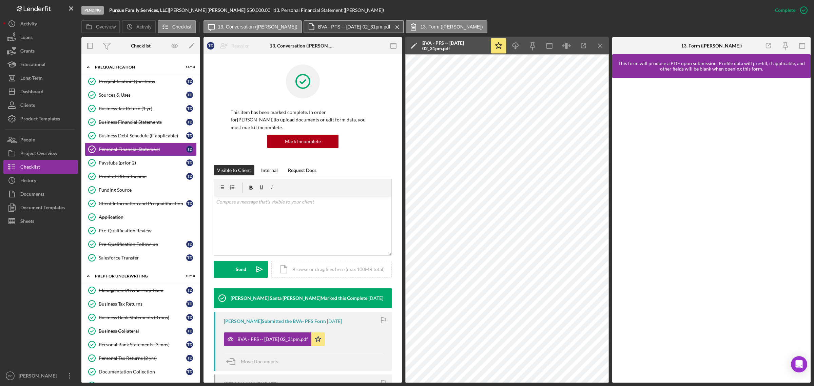
click at [352, 24] on label "BVA - PFS -- [DATE] 02_31pm.pdf" at bounding box center [354, 26] width 72 height 5
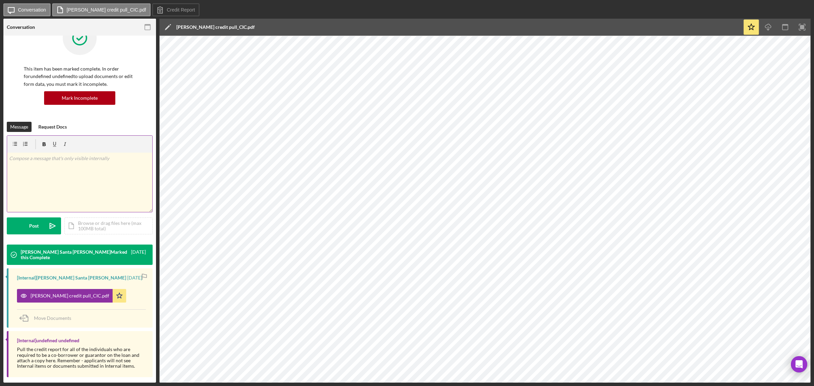
scroll to position [19, 0]
